Goal: Navigation & Orientation: Go to known website

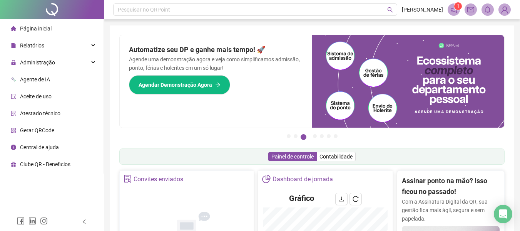
scroll to position [42, 0]
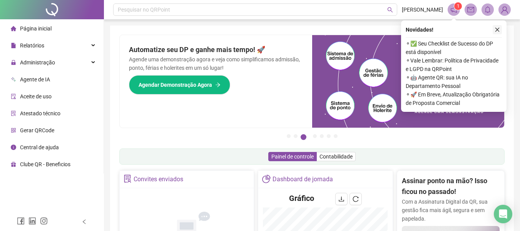
click at [497, 29] on icon "close" at bounding box center [498, 30] width 4 height 4
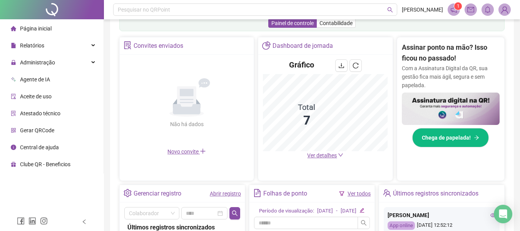
scroll to position [154, 0]
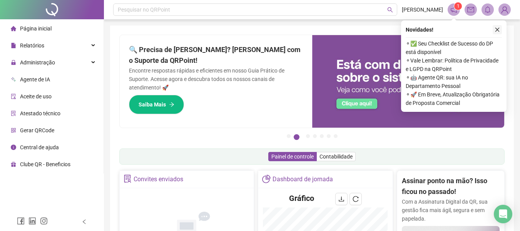
click at [496, 30] on icon "close" at bounding box center [497, 29] width 5 height 5
